Goal: Information Seeking & Learning: Learn about a topic

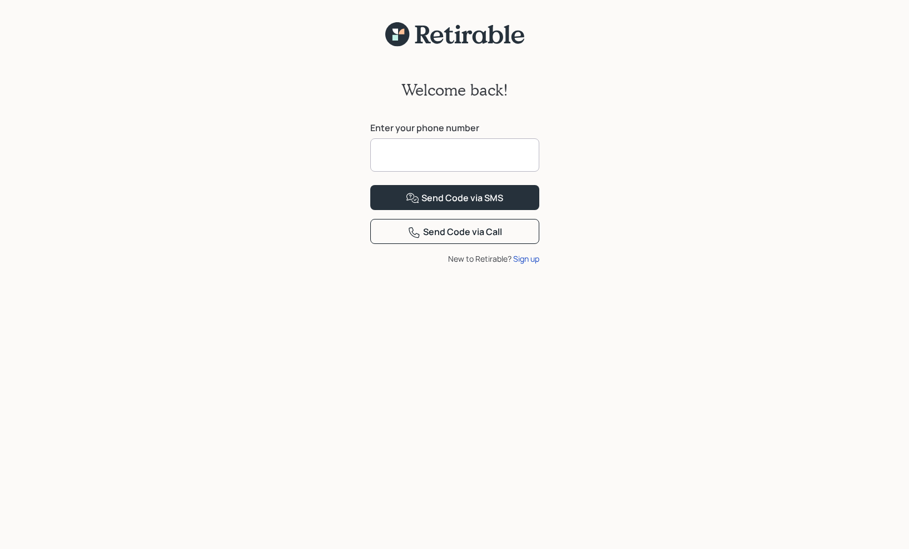
click at [452, 158] on input at bounding box center [454, 154] width 169 height 33
type input "**********"
click at [481, 205] on div "Send Code via SMS" at bounding box center [454, 198] width 97 height 13
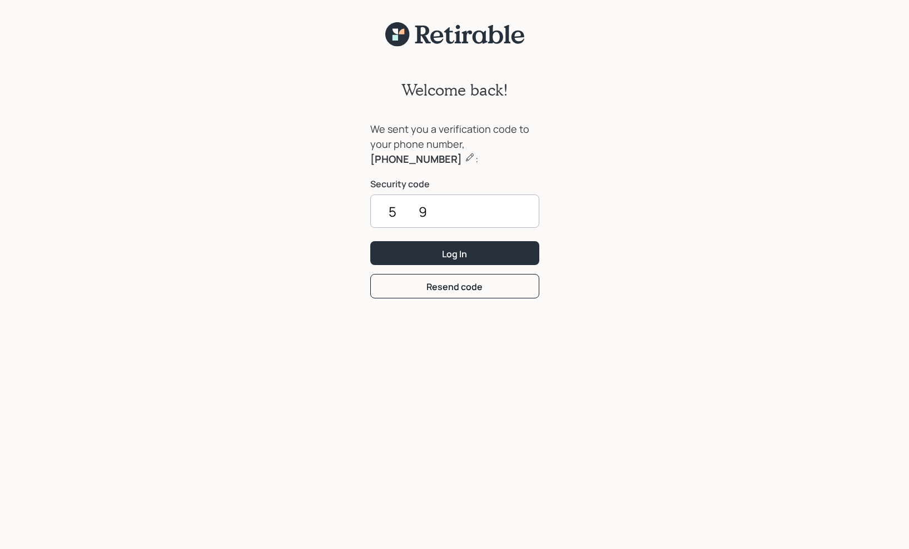
type input "5"
type input "5901"
click at [471, 255] on button "Log In" at bounding box center [454, 253] width 169 height 24
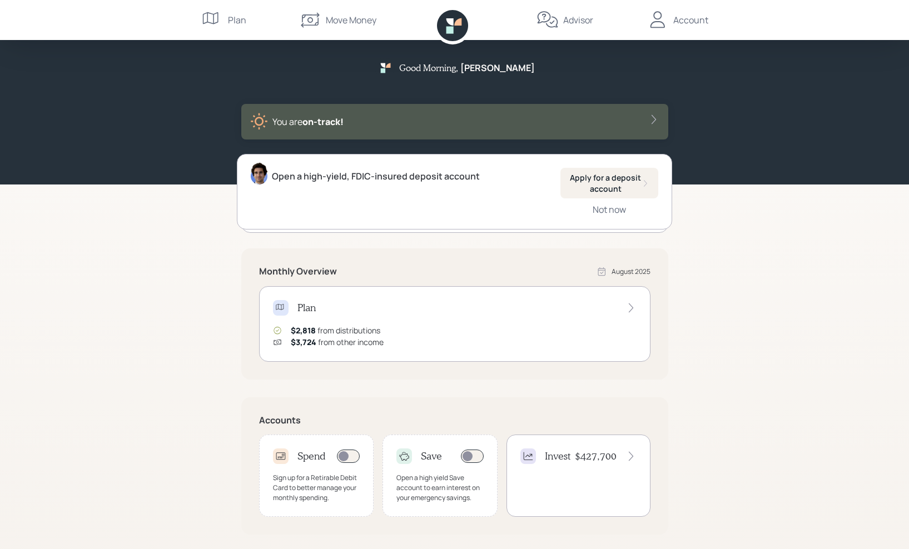
click at [655, 120] on icon at bounding box center [653, 119] width 4 height 9
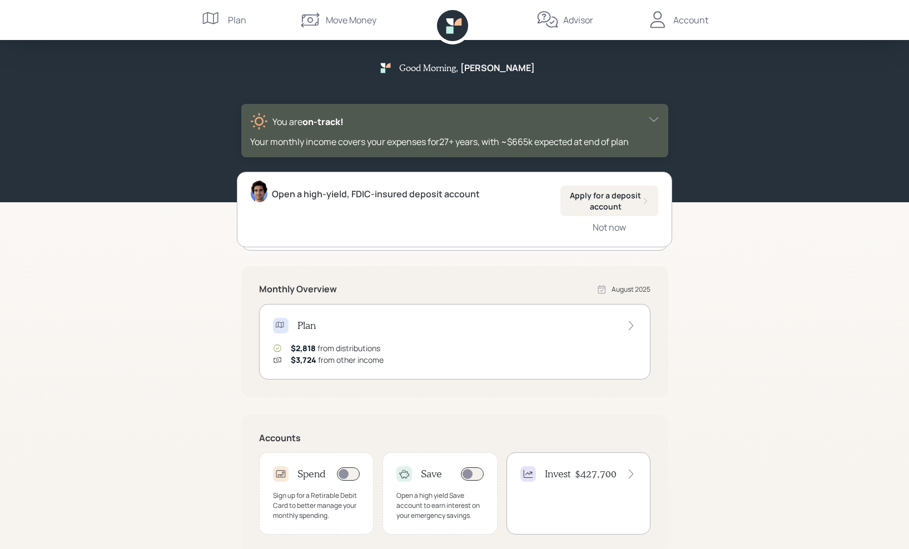
click at [656, 120] on icon at bounding box center [653, 119] width 11 height 11
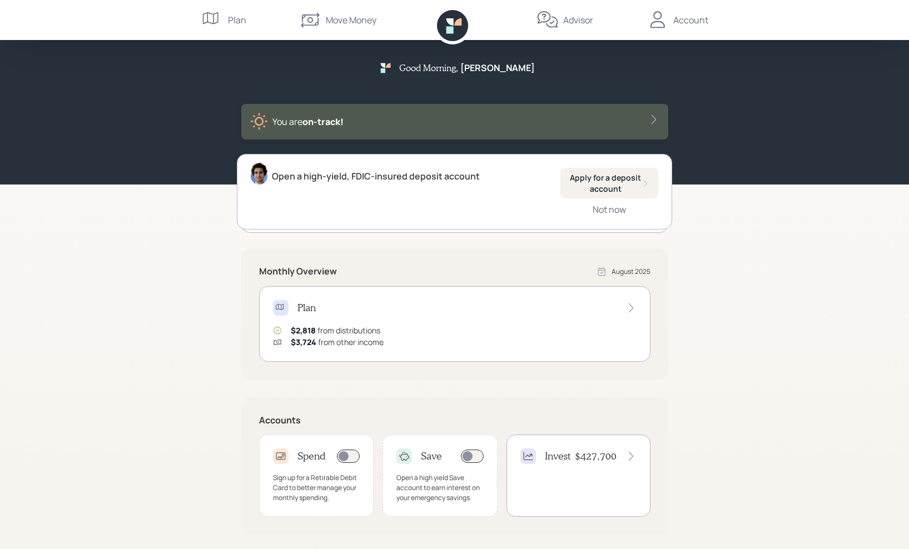
click at [656, 120] on icon at bounding box center [653, 119] width 11 height 11
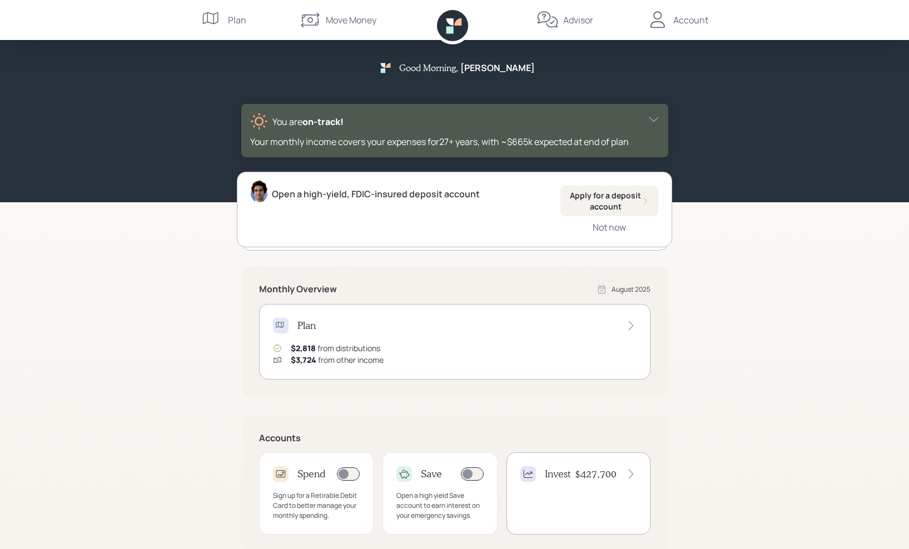
click at [635, 326] on icon at bounding box center [630, 325] width 11 height 11
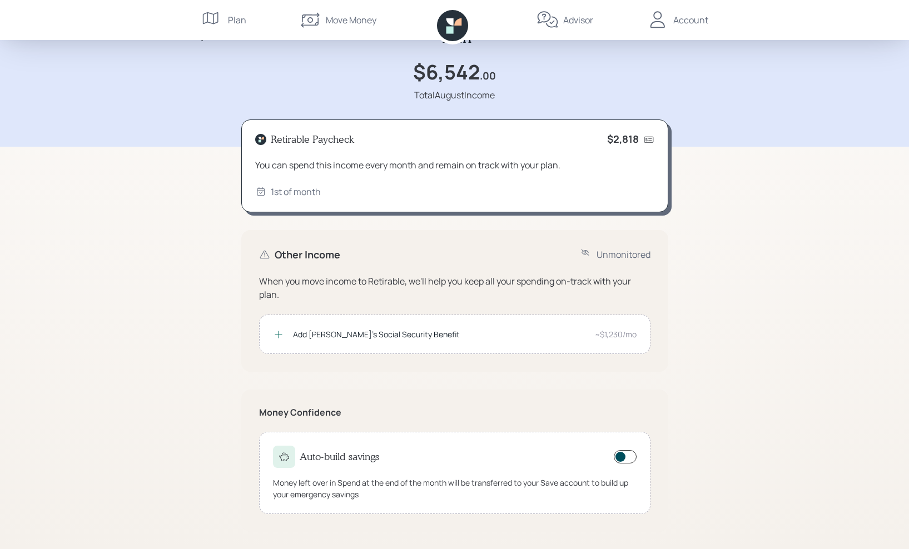
scroll to position [29, 0]
click at [230, 17] on div "Plan" at bounding box center [237, 19] width 18 height 13
click at [236, 21] on div "Plan" at bounding box center [237, 19] width 18 height 13
click at [489, 53] on div "Plan $6,542 .00 Total August Income" at bounding box center [455, 58] width 534 height 141
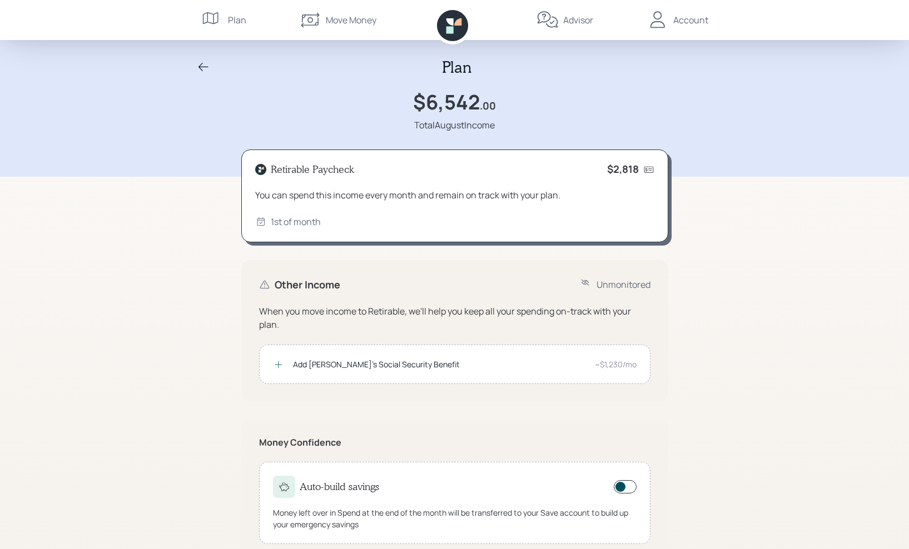
scroll to position [0, 0]
click at [695, 21] on div "Account" at bounding box center [690, 19] width 35 height 13
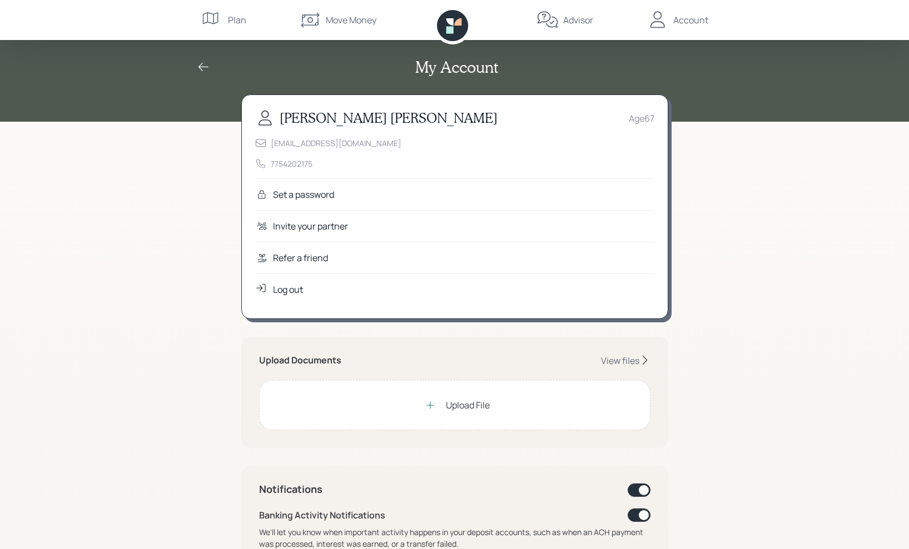
click at [211, 21] on icon at bounding box center [212, 20] width 22 height 22
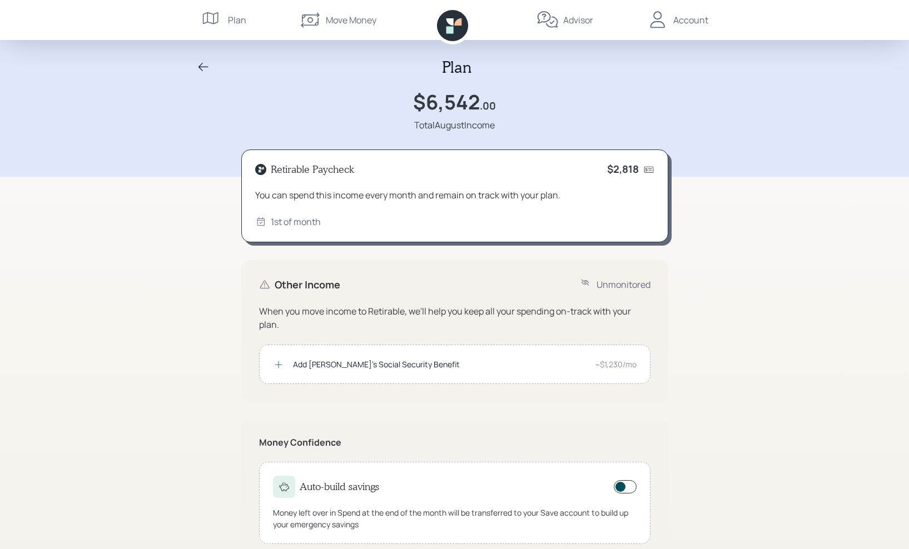
click at [201, 68] on icon at bounding box center [203, 67] width 13 height 13
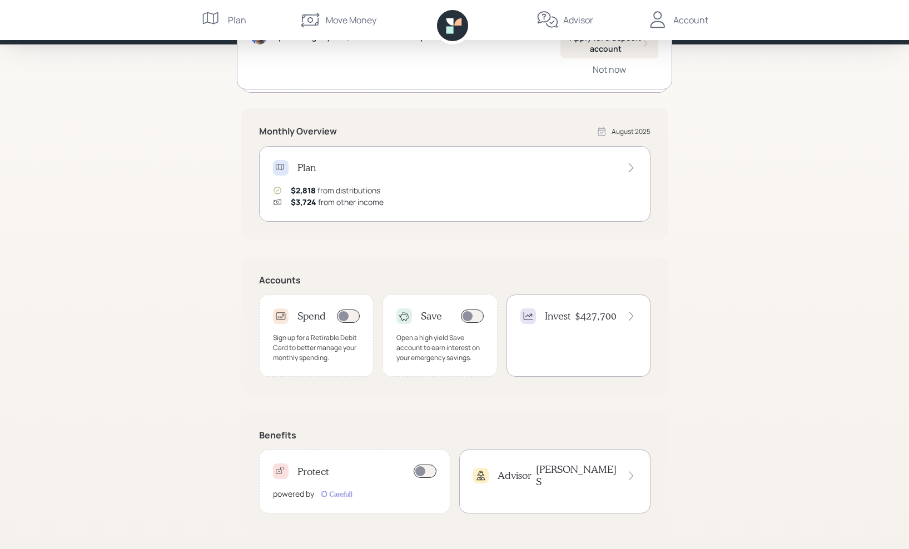
scroll to position [140, 0]
click at [629, 472] on icon at bounding box center [631, 475] width 10 height 11
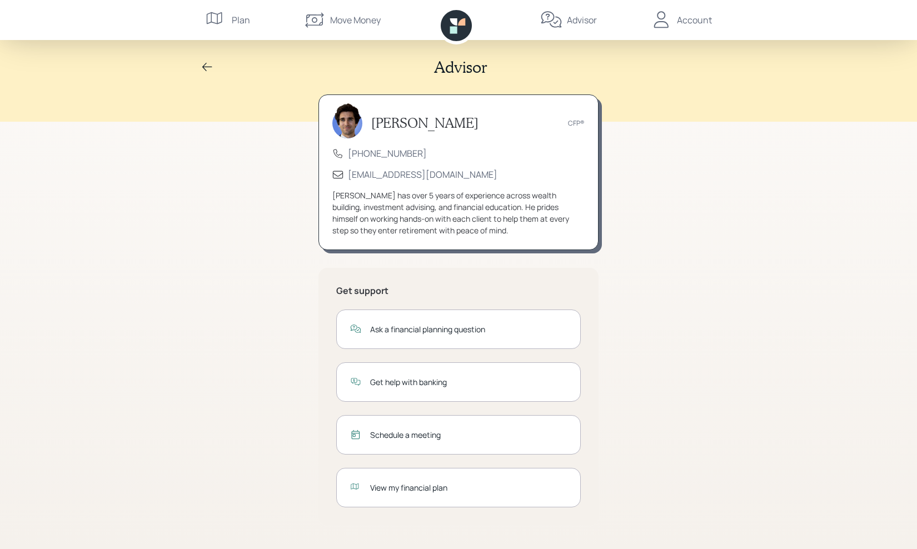
click at [439, 490] on div "View my financial plan" at bounding box center [468, 488] width 197 height 12
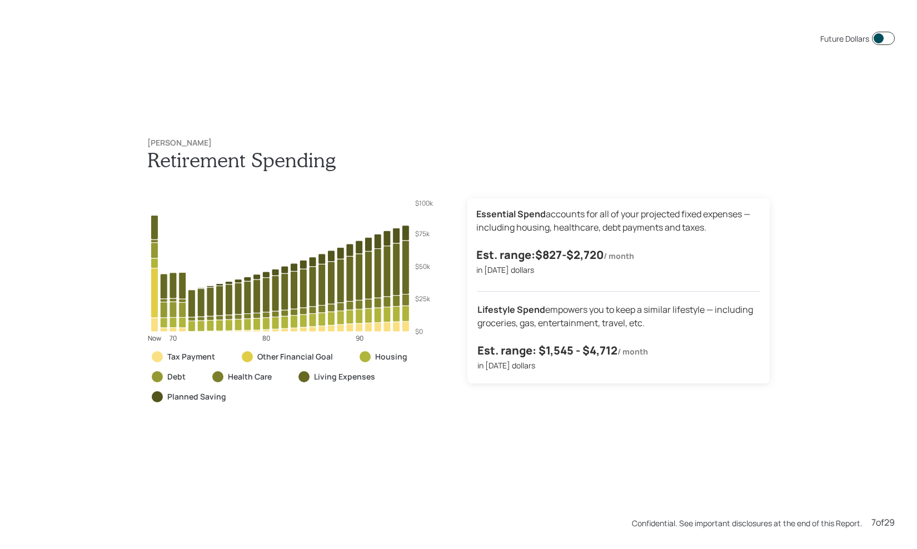
scroll to position [3296, 0]
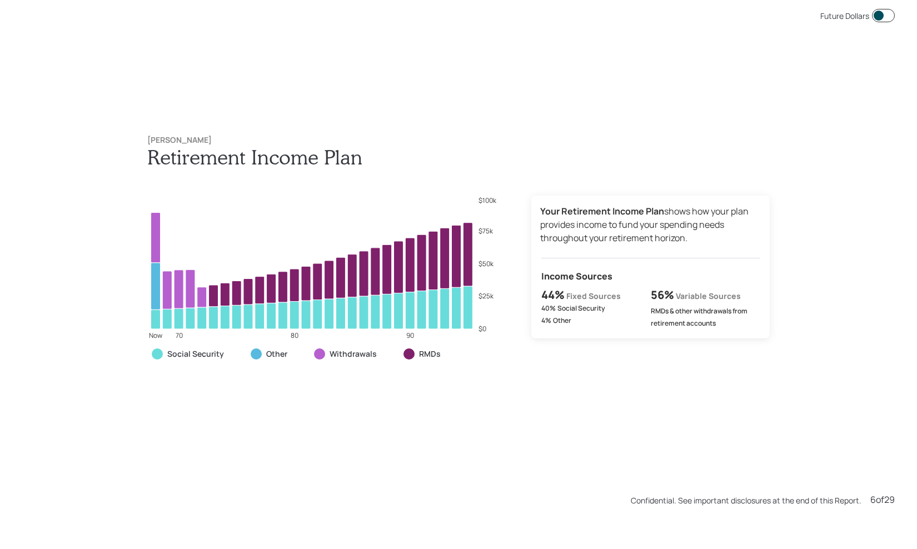
click at [120, 364] on div "Future Dollars Linda Edson Retirement Income Plan Now 70 80 90 $0 $25k $50k $75…" at bounding box center [458, 253] width 917 height 549
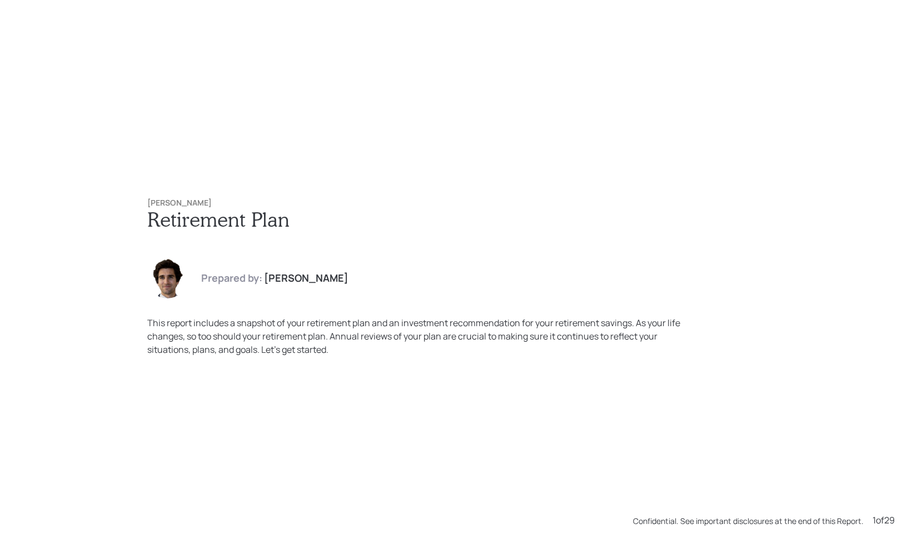
scroll to position [549, 0]
